Goal: Task Accomplishment & Management: Complete application form

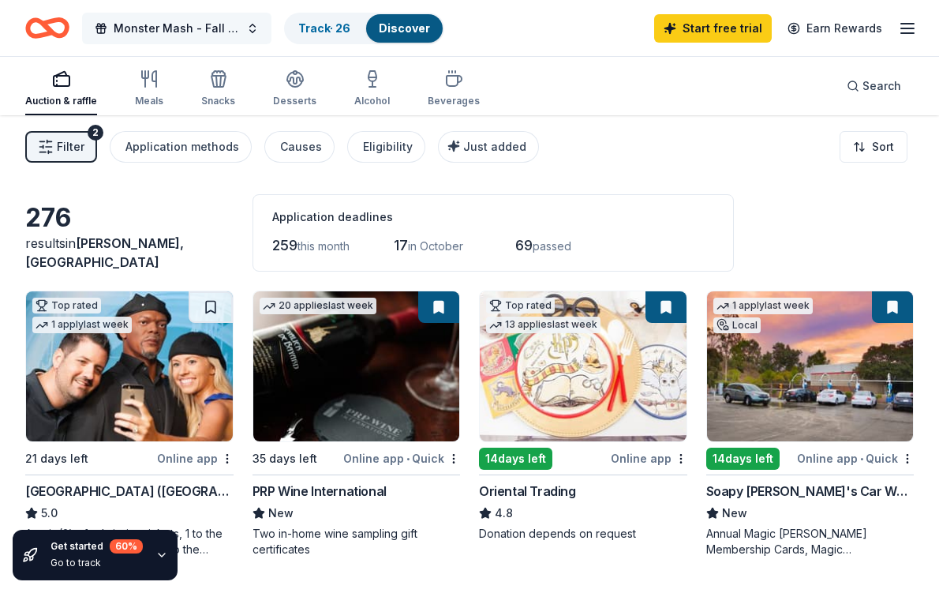
click at [209, 28] on span "Monster Mash - Fall [DATE] Fundraiser" at bounding box center [177, 28] width 126 height 19
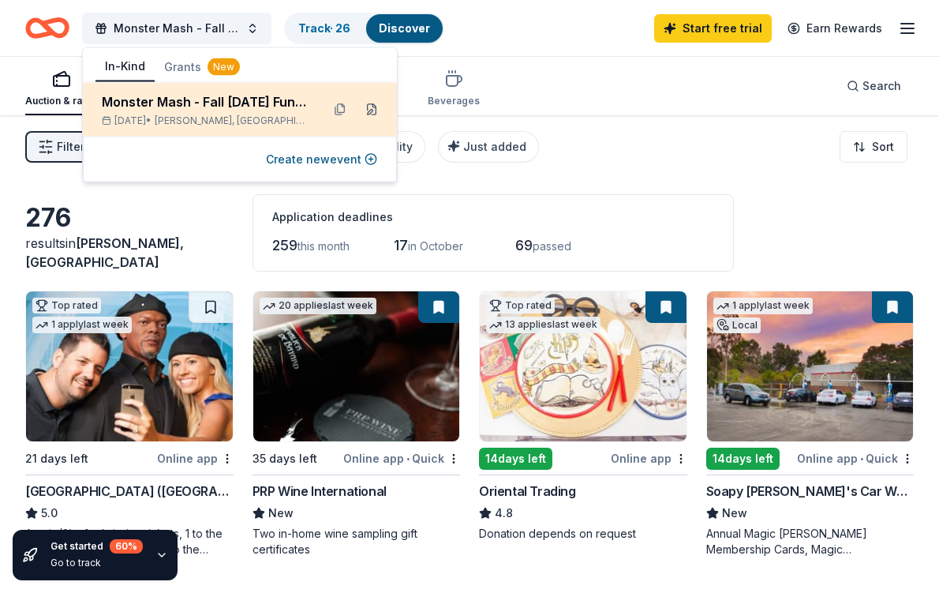
click at [374, 112] on button at bounding box center [371, 109] width 25 height 25
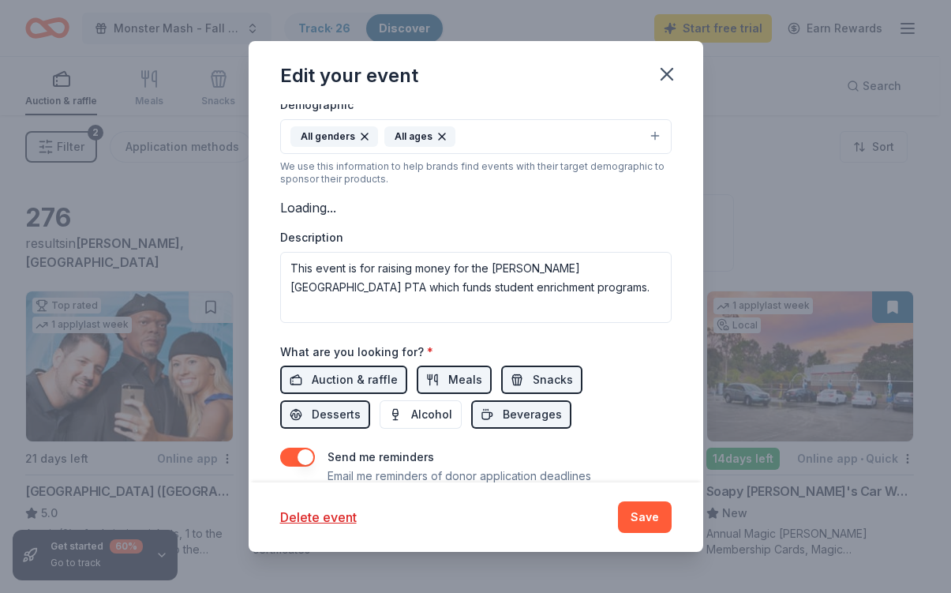
scroll to position [385, 0]
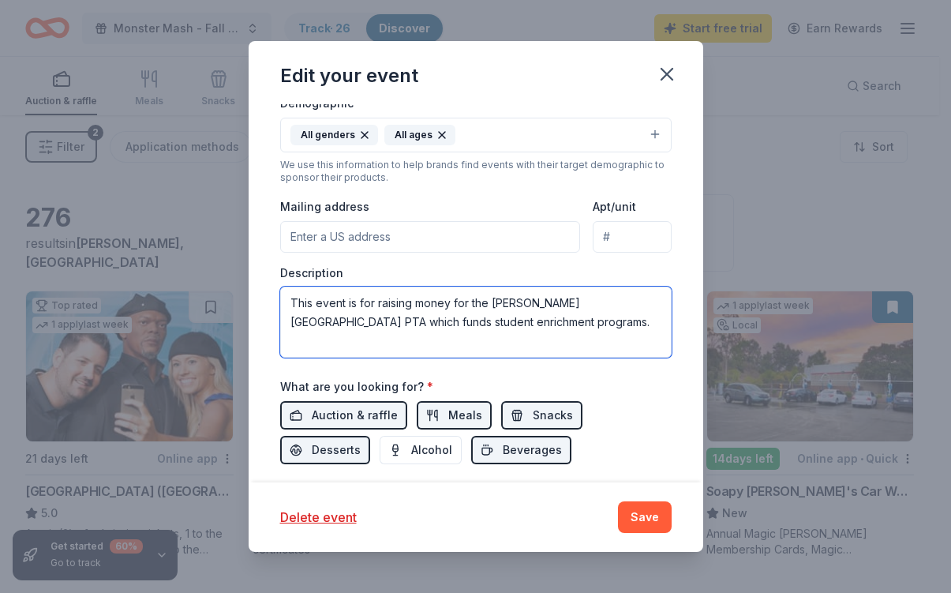
drag, startPoint x: 622, startPoint y: 343, endPoint x: 259, endPoint y: 311, distance: 364.4
click at [259, 311] on div "Update donors you've applied to Let donors know of any updates you've made sinc…" at bounding box center [476, 293] width 454 height 378
paste textarea "e [PERSON_NAME][GEOGRAPHIC_DATA] Parent-Teacher Association (PTA) is thrilled t…"
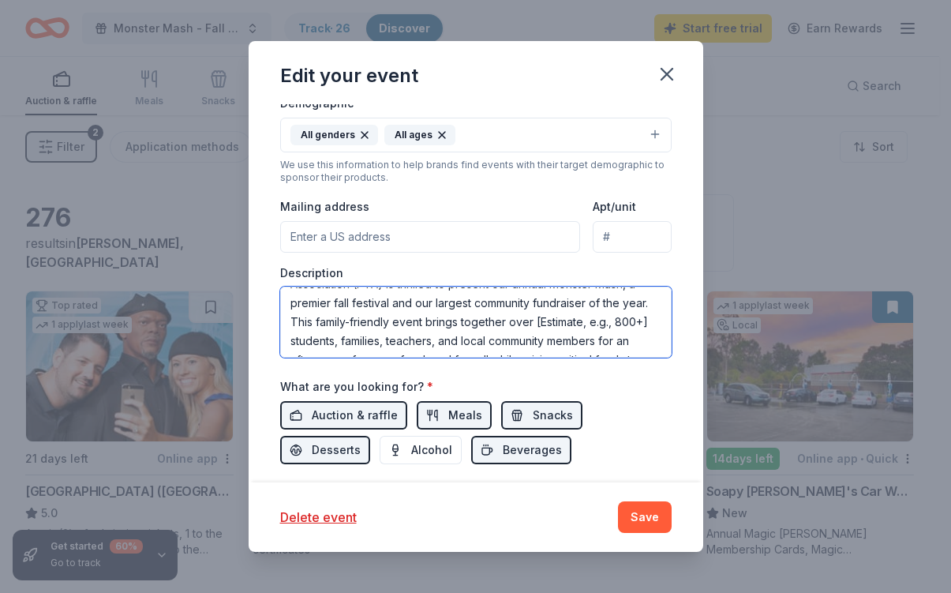
scroll to position [36, 0]
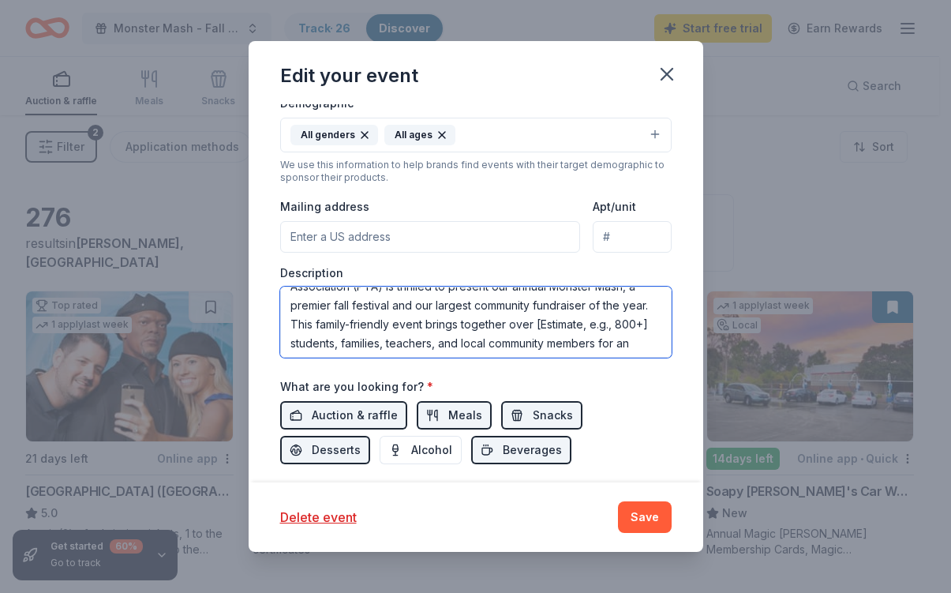
drag, startPoint x: 525, startPoint y: 342, endPoint x: 323, endPoint y: 359, distance: 203.5
click at [323, 357] on textarea "The [PERSON_NAME][GEOGRAPHIC_DATA] Parent-Teacher Association (PTA) is thrilled…" at bounding box center [475, 321] width 391 height 71
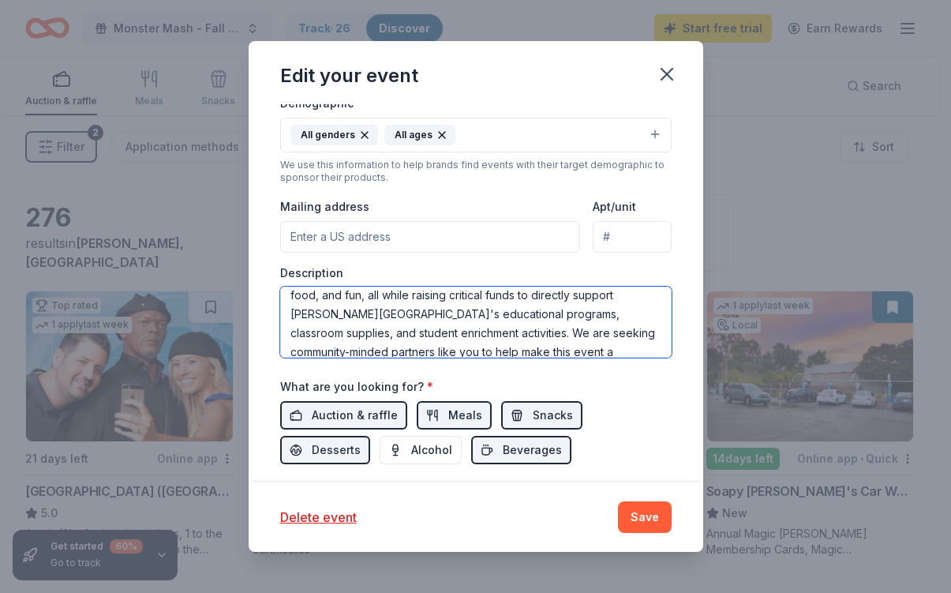
scroll to position [133, 0]
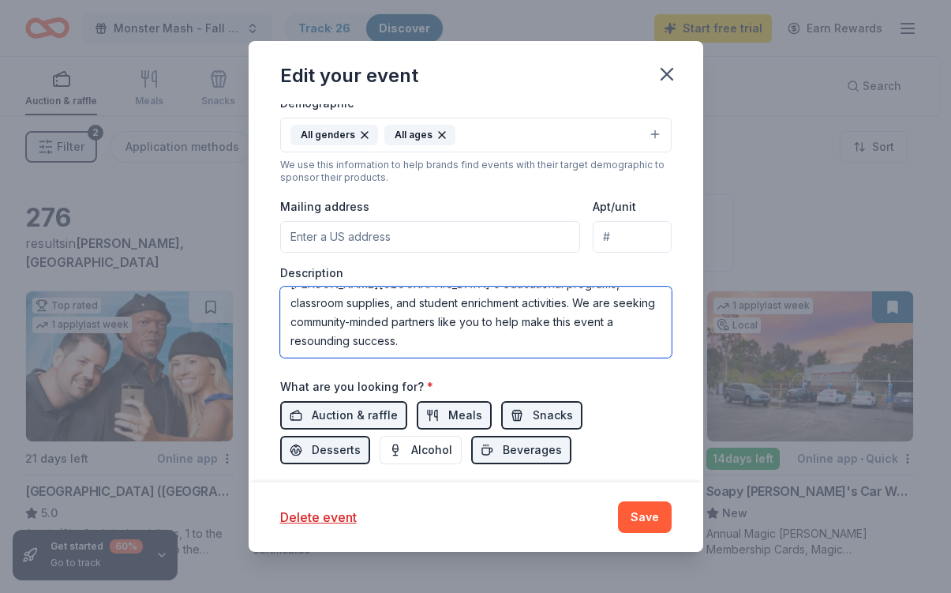
drag, startPoint x: 349, startPoint y: 337, endPoint x: 602, endPoint y: 373, distance: 255.8
click at [602, 357] on textarea "The [PERSON_NAME][GEOGRAPHIC_DATA] Parent-Teacher Association (PTA) is thrilled…" at bounding box center [475, 321] width 391 height 71
paste textarea "The Monster Mash is more than just a festival; it's an investment in our studen…"
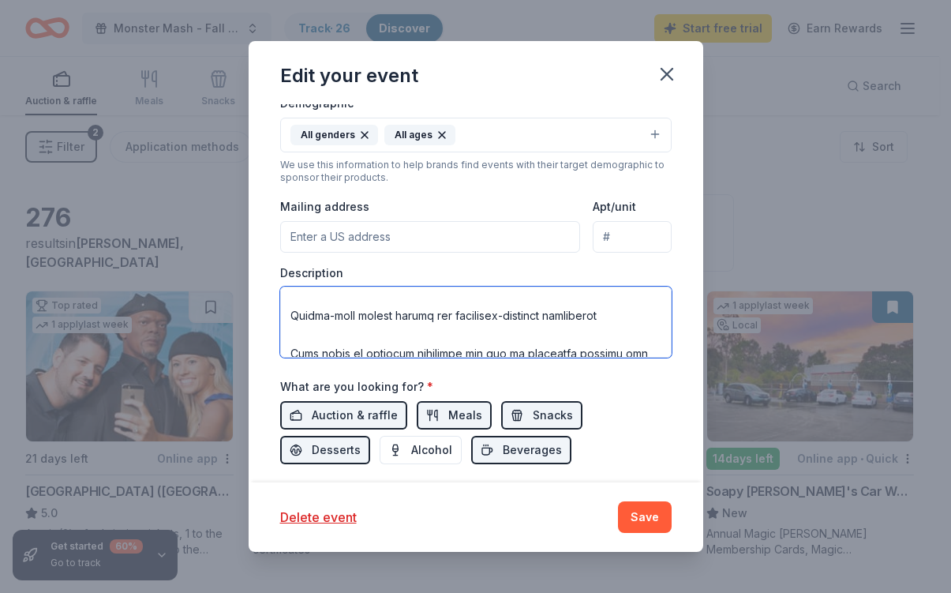
scroll to position [349, 0]
click at [288, 355] on textarea at bounding box center [475, 321] width 391 height 71
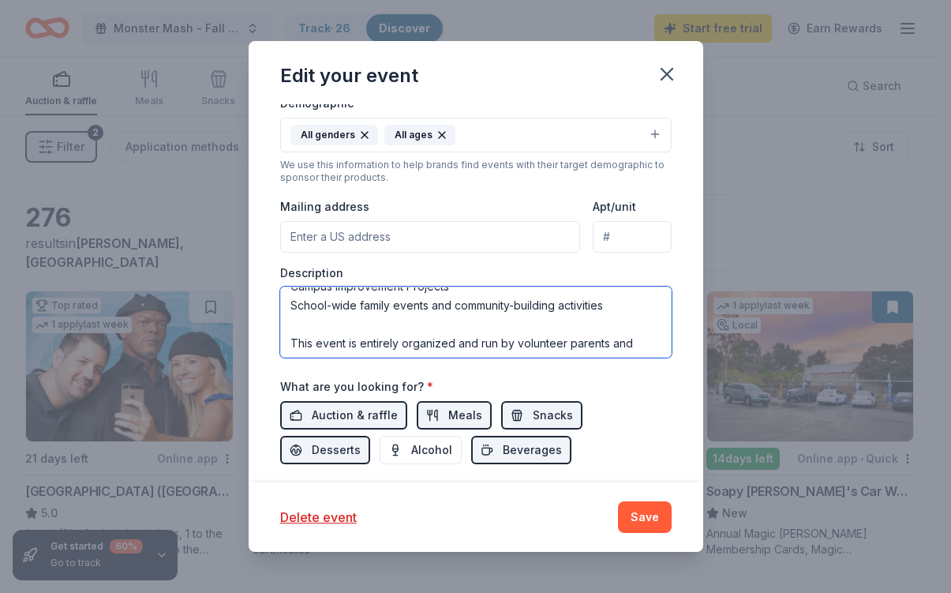
scroll to position [307, 0]
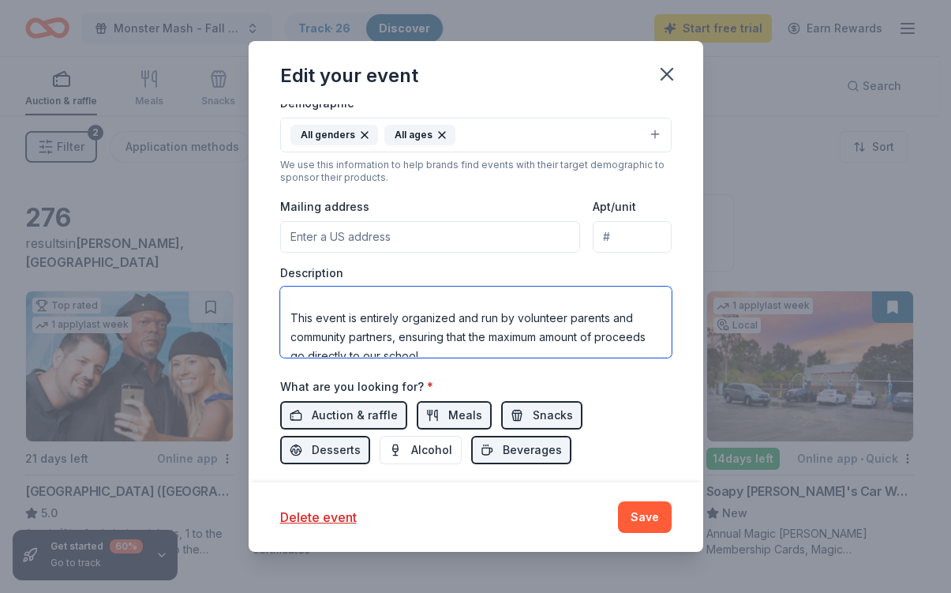
click at [286, 335] on textarea "The [PERSON_NAME][GEOGRAPHIC_DATA] Parent-Teacher Association (PTA) is thrilled…" at bounding box center [475, 321] width 391 height 71
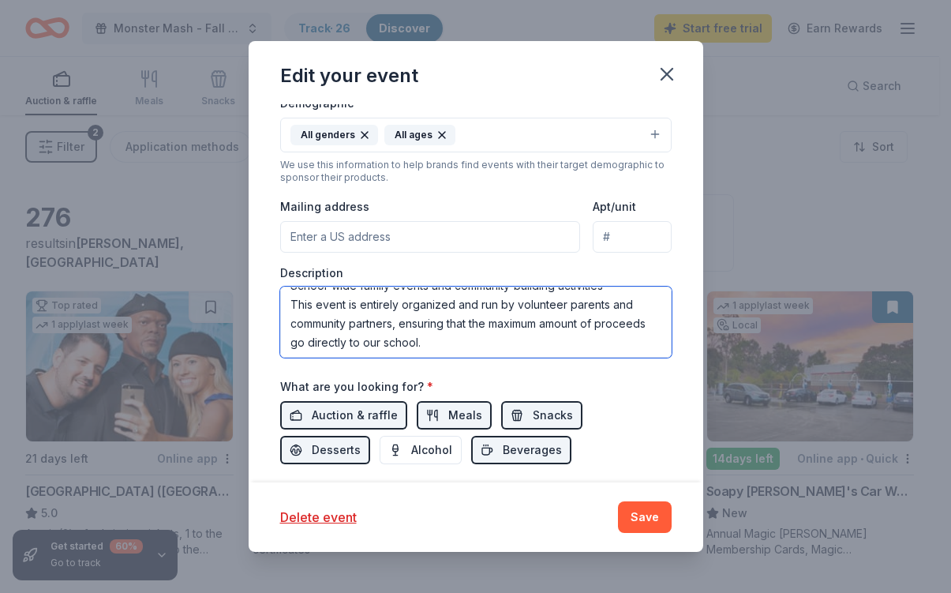
scroll to position [303, 0]
click at [551, 357] on textarea "The [PERSON_NAME][GEOGRAPHIC_DATA] Parent-Teacher Association (PTA) is thrilled…" at bounding box center [475, 321] width 391 height 71
paste textarea "The Monster Mash offers a wide array of activities designed to entertain all ag…"
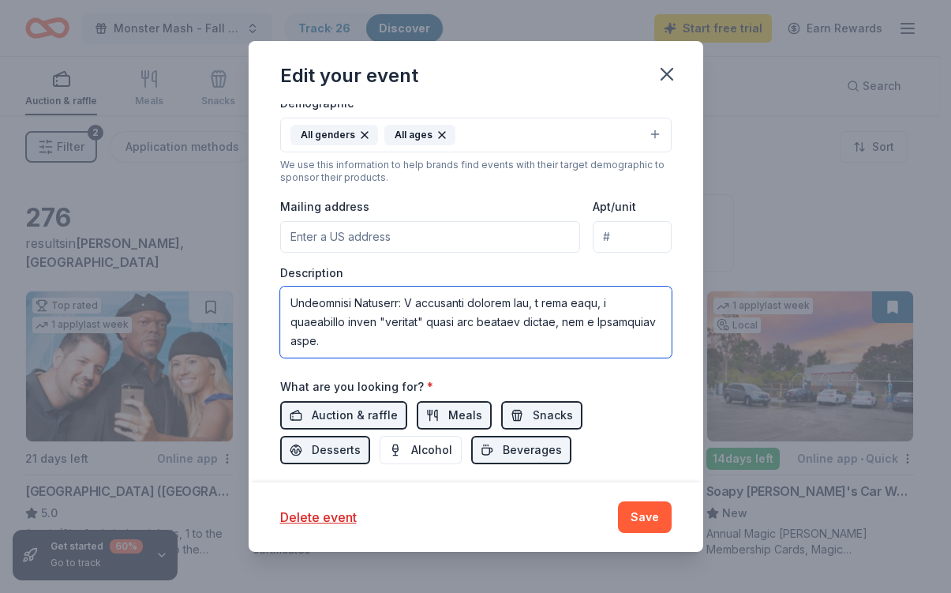
scroll to position [960, 0]
click at [290, 346] on textarea at bounding box center [475, 321] width 391 height 71
type textarea "The [PERSON_NAME][GEOGRAPHIC_DATA] Parent-Teacher Association (PTA) is thrilled…"
click at [486, 249] on input "Mailing address" at bounding box center [430, 237] width 301 height 32
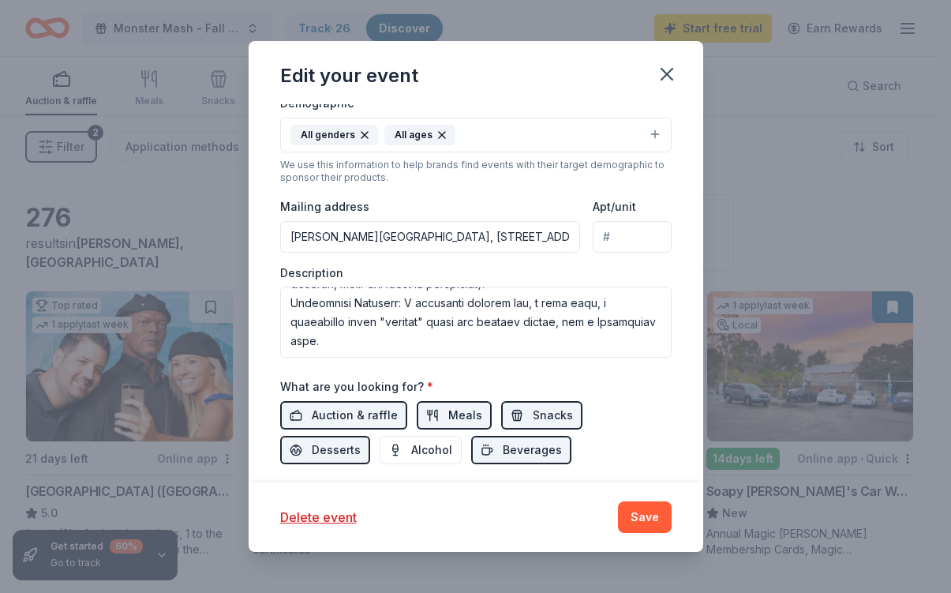
type input "[STREET_ADDRESS][PERSON_NAME]"
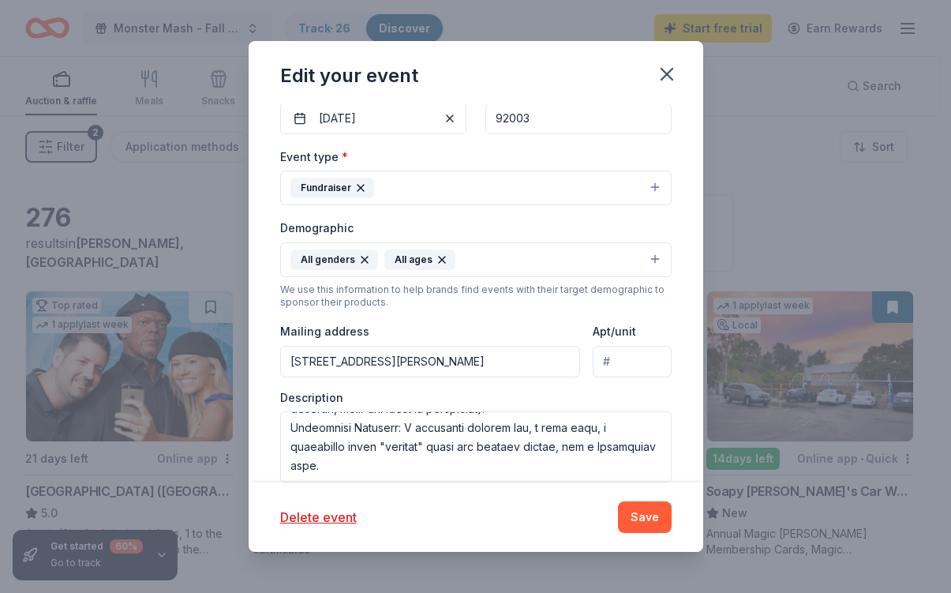
scroll to position [496, 0]
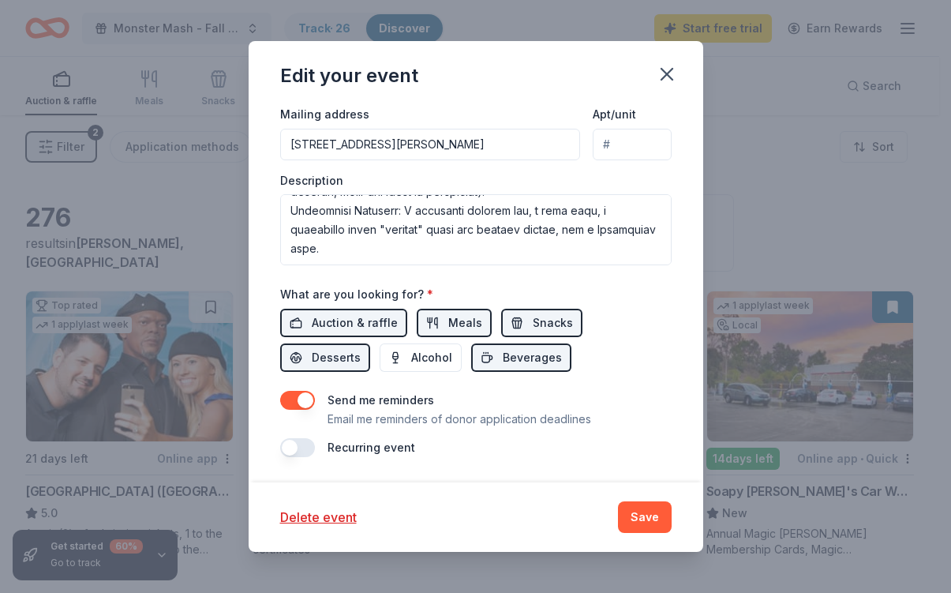
click at [291, 450] on button "button" at bounding box center [297, 447] width 35 height 19
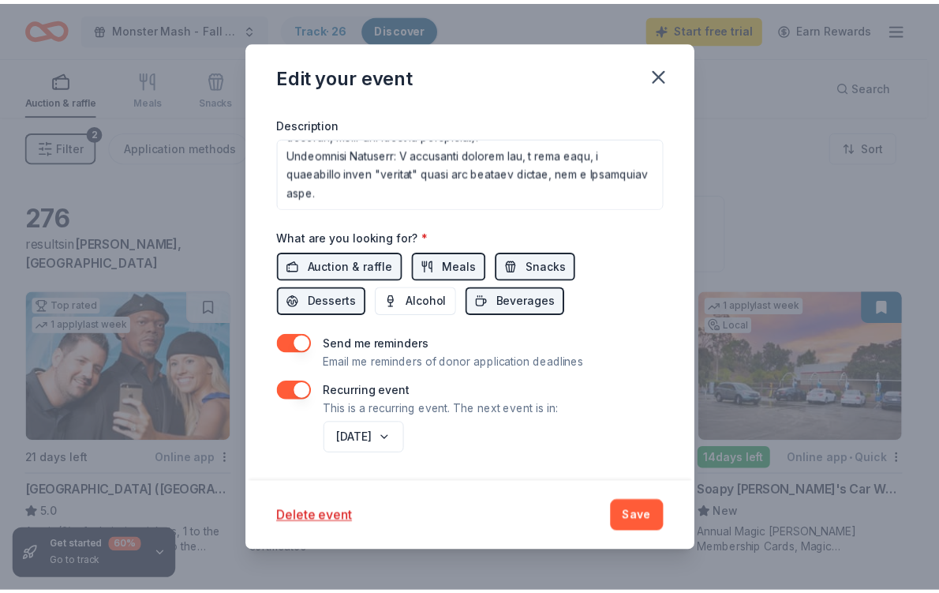
scroll to position [553, 0]
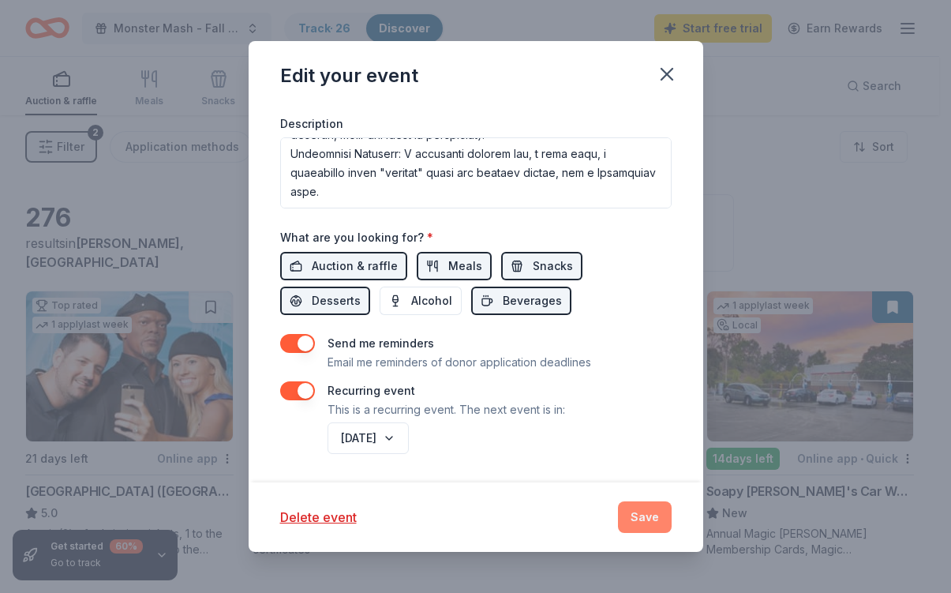
click at [650, 515] on button "Save" at bounding box center [645, 517] width 54 height 32
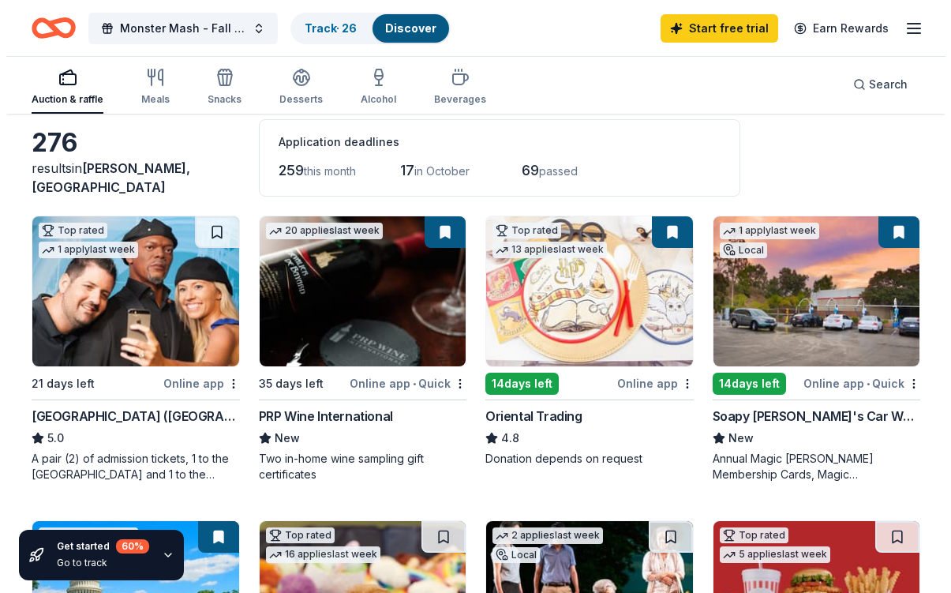
scroll to position [121, 0]
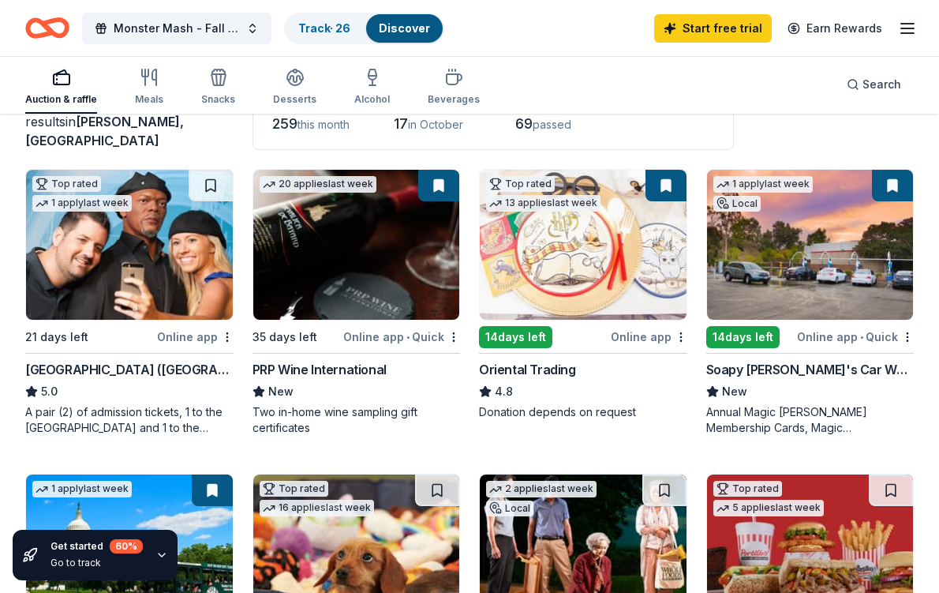
click at [828, 336] on div "Online app • Quick" at bounding box center [855, 337] width 117 height 20
click at [189, 33] on span "Monster Mash - Fall [DATE] Fundraiser" at bounding box center [177, 28] width 126 height 19
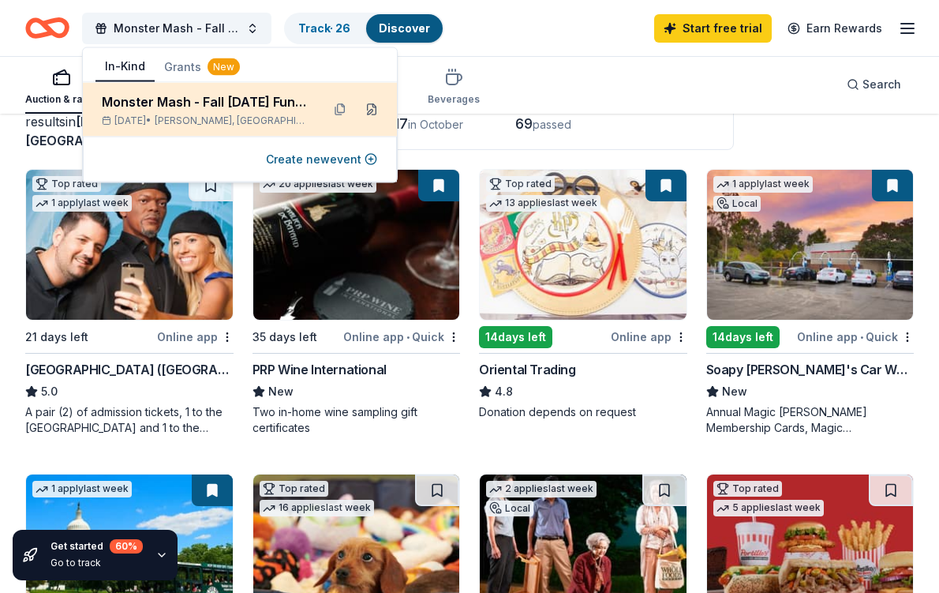
click at [376, 110] on button at bounding box center [371, 109] width 25 height 25
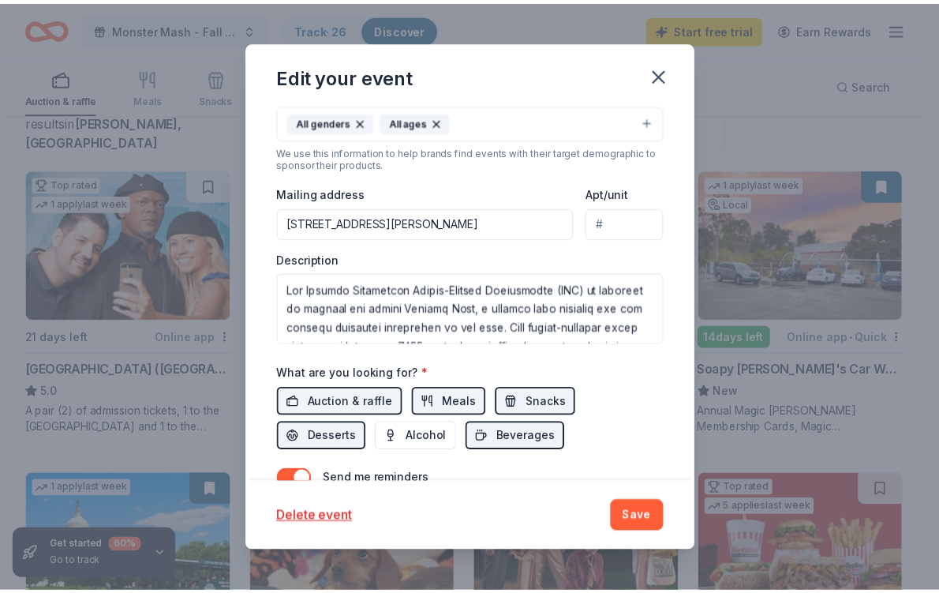
scroll to position [409, 0]
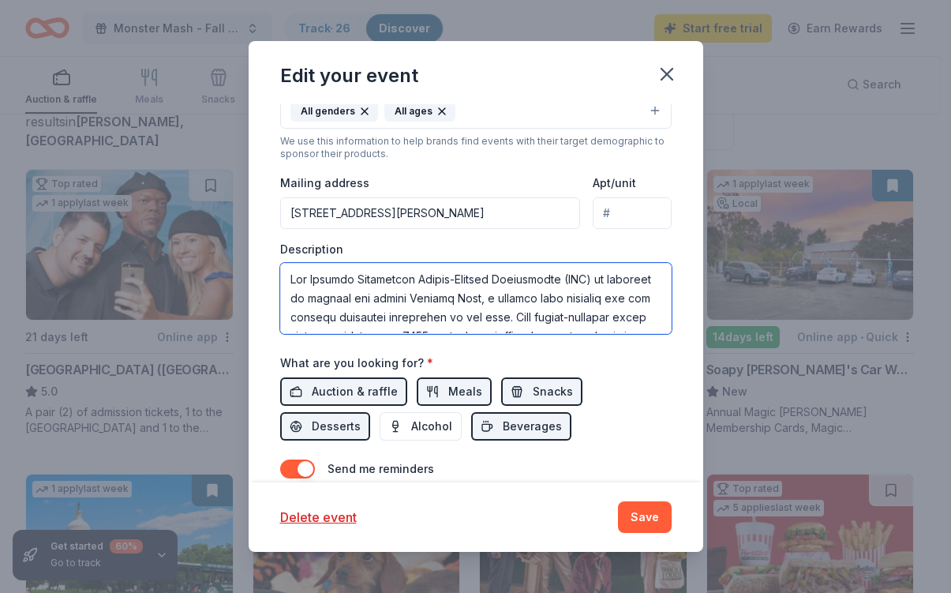
click at [414, 316] on textarea at bounding box center [475, 298] width 391 height 71
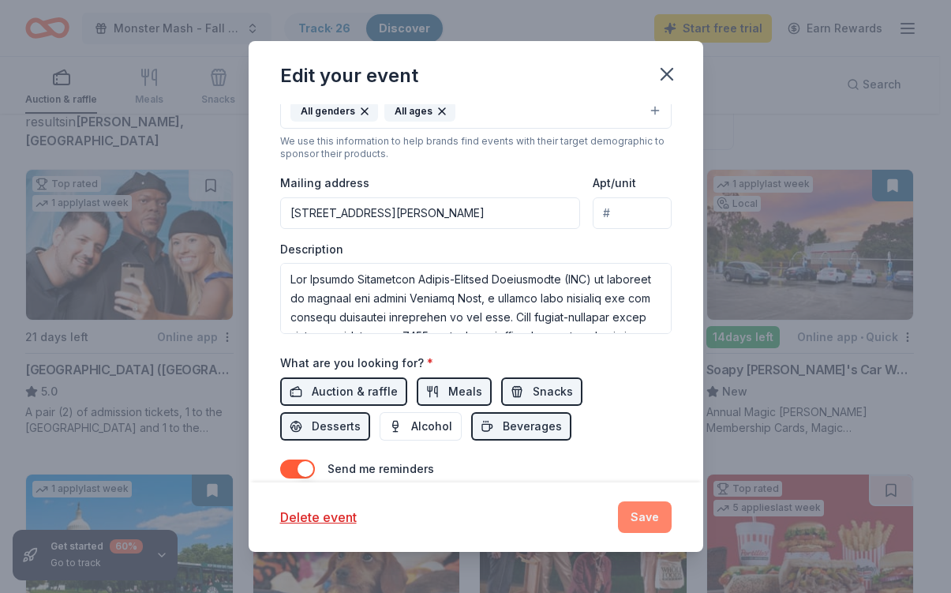
click at [651, 516] on button "Save" at bounding box center [645, 517] width 54 height 32
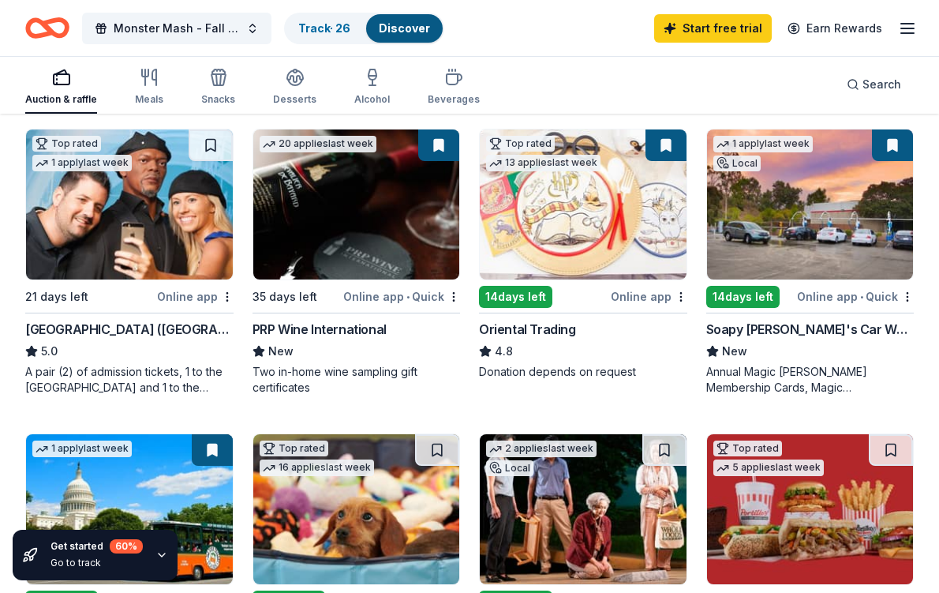
scroll to position [163, 0]
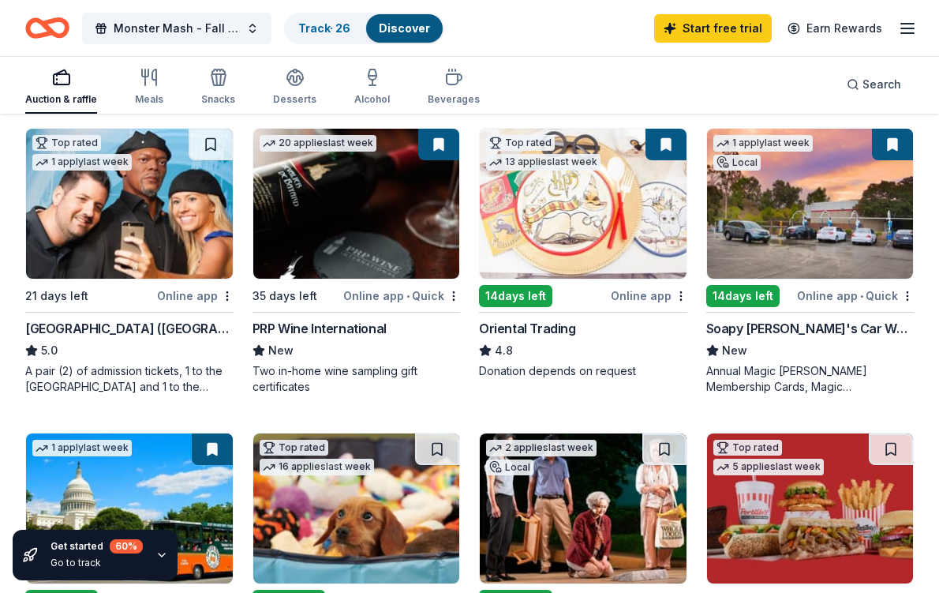
click at [576, 196] on img at bounding box center [583, 204] width 207 height 150
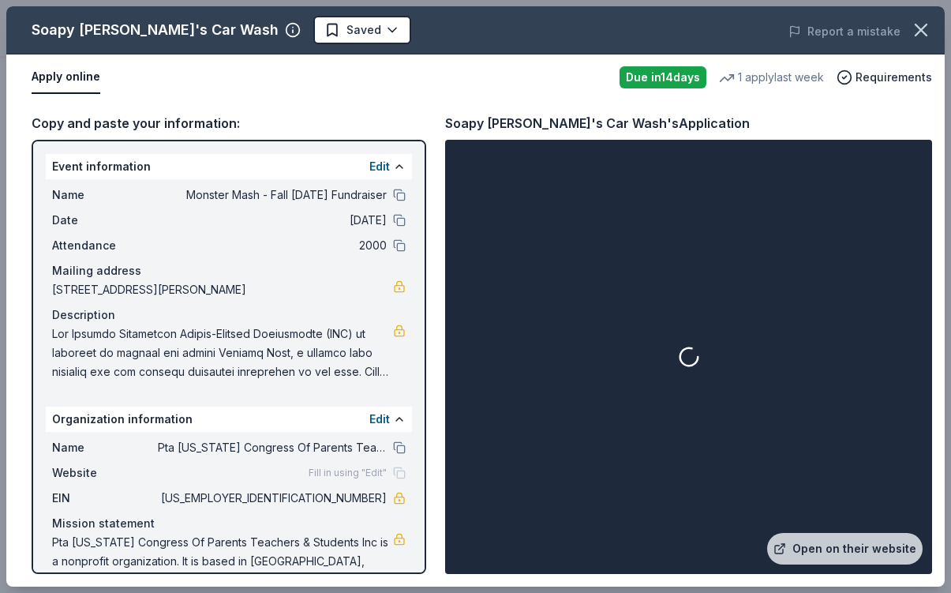
scroll to position [36, 0]
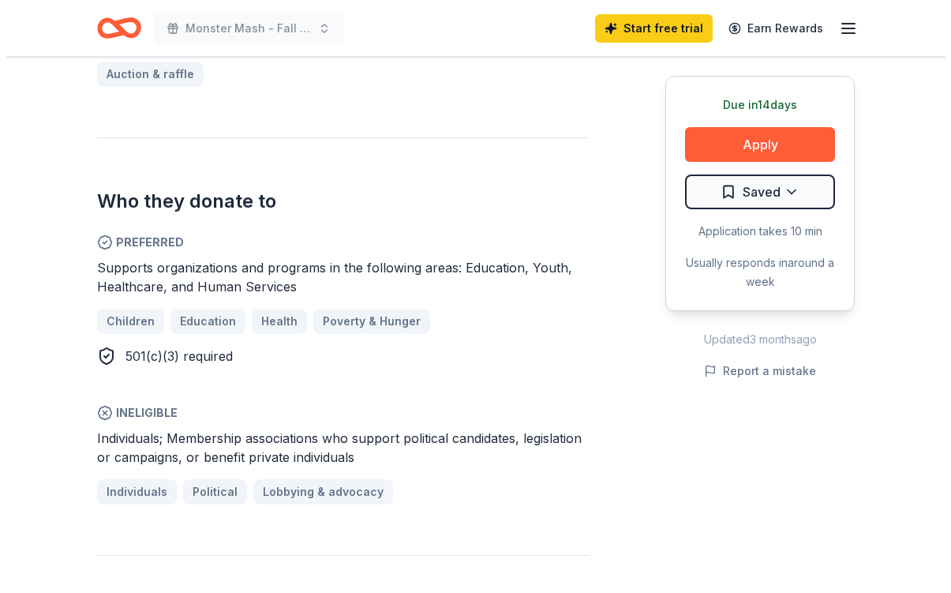
scroll to position [742, 0]
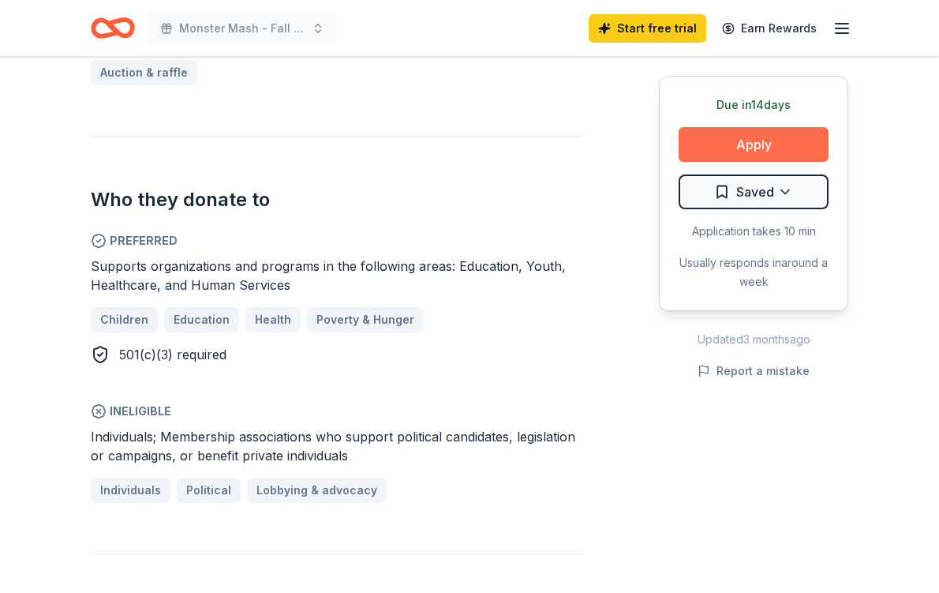
click at [768, 144] on button "Apply" at bounding box center [753, 144] width 150 height 35
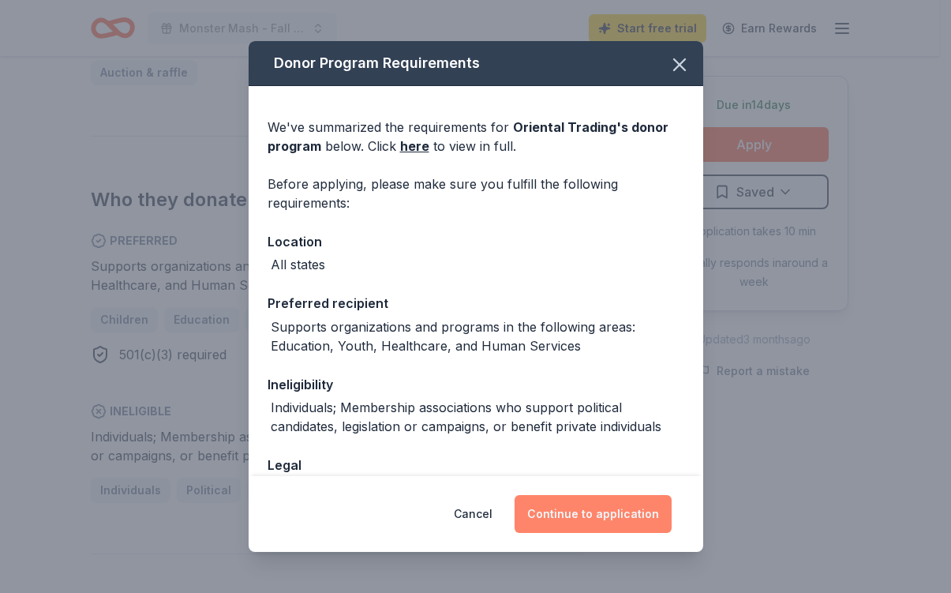
click at [593, 519] on button "Continue to application" at bounding box center [592, 514] width 157 height 38
